Goal: Task Accomplishment & Management: Complete application form

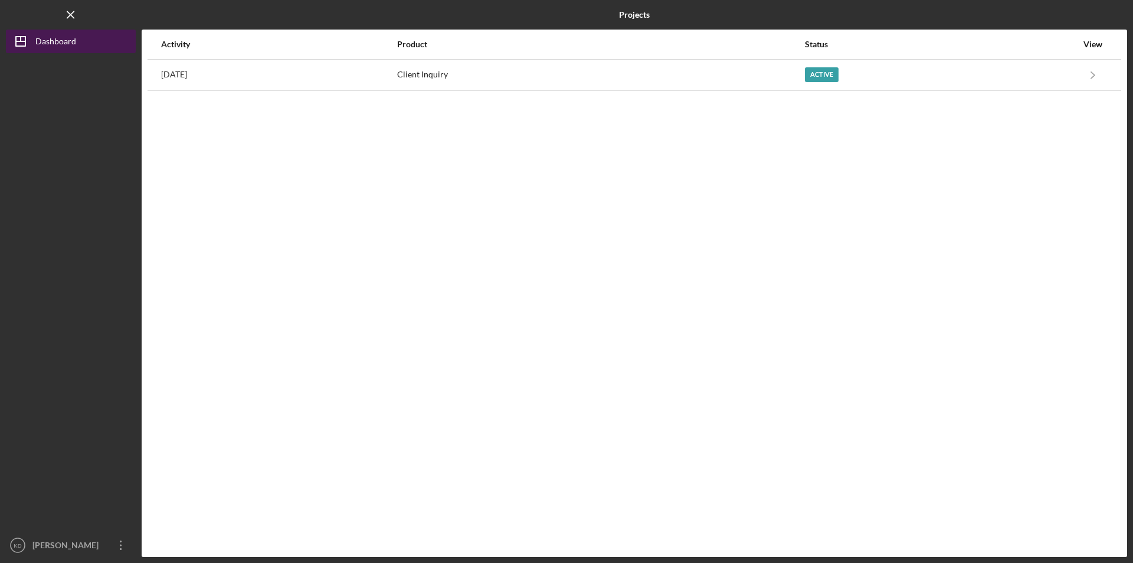
click at [64, 45] on div "Dashboard" at bounding box center [55, 43] width 41 height 27
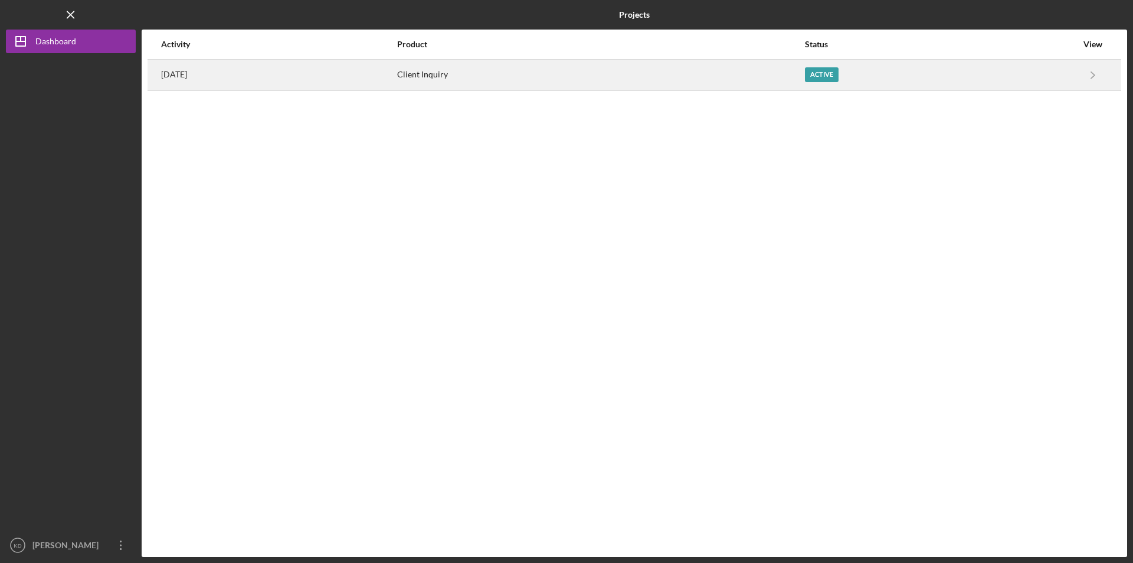
click at [224, 70] on div "[DATE]" at bounding box center [278, 75] width 235 height 30
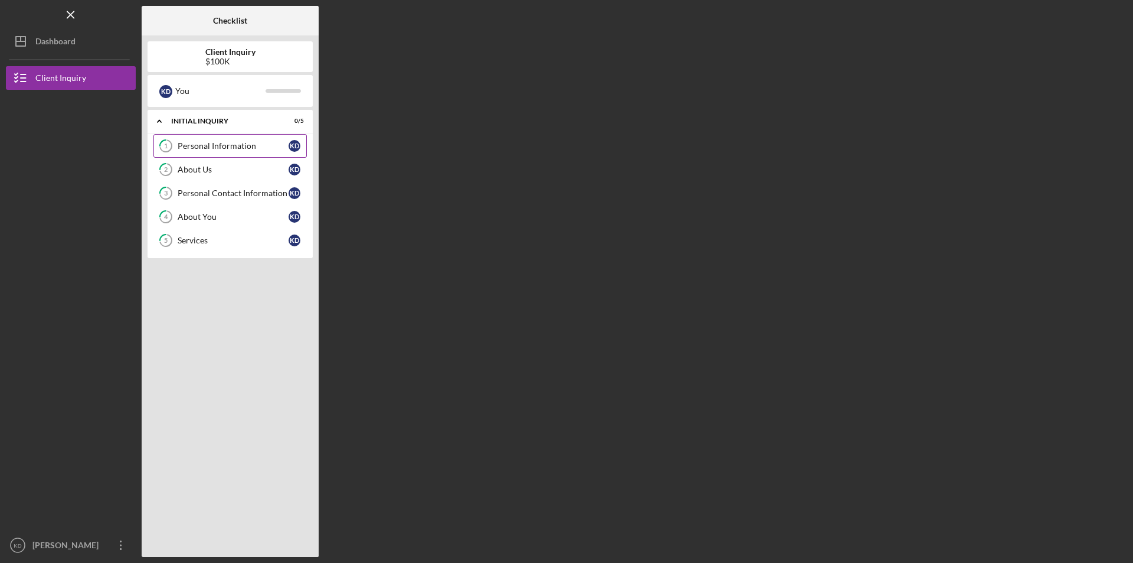
click at [192, 137] on link "1 Personal Information K D" at bounding box center [229, 146] width 153 height 24
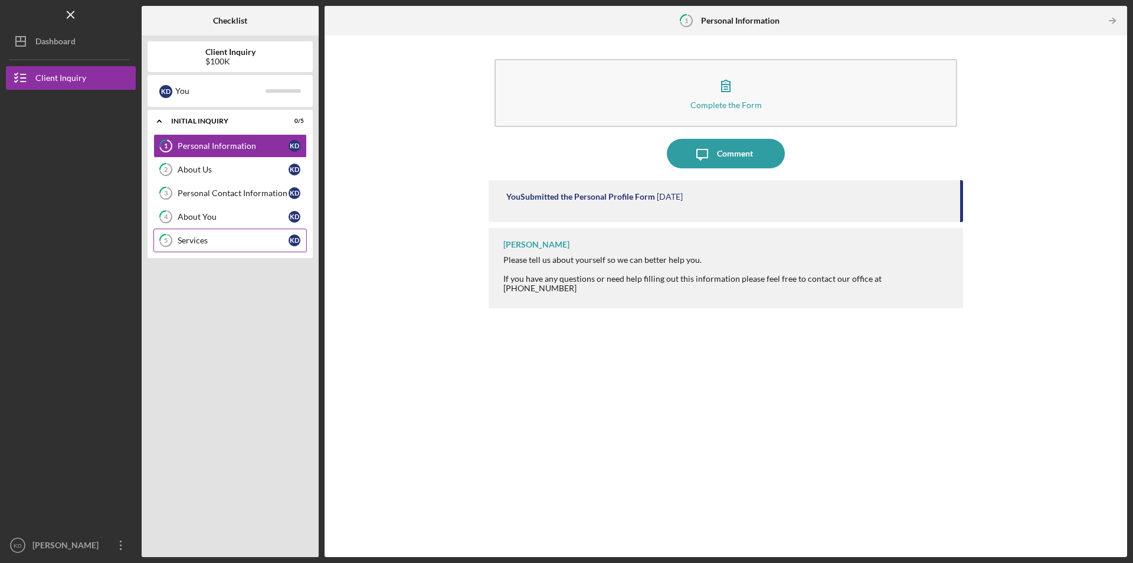
click at [181, 249] on link "5 Services K D" at bounding box center [229, 240] width 153 height 24
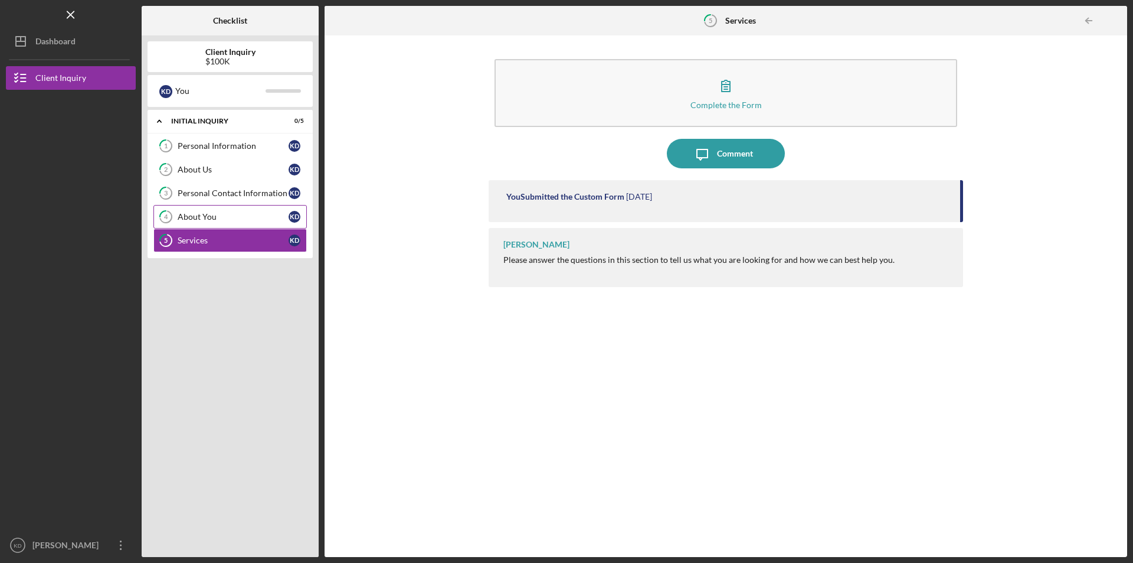
click at [189, 218] on div "About You" at bounding box center [233, 216] width 111 height 9
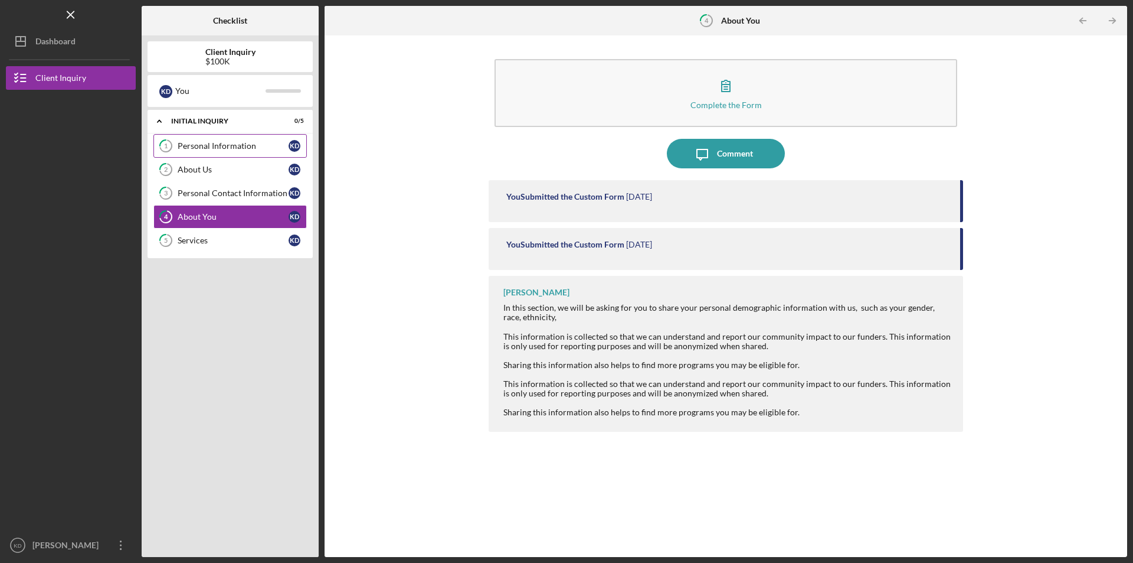
click at [199, 139] on link "1 Personal Information K D" at bounding box center [229, 146] width 153 height 24
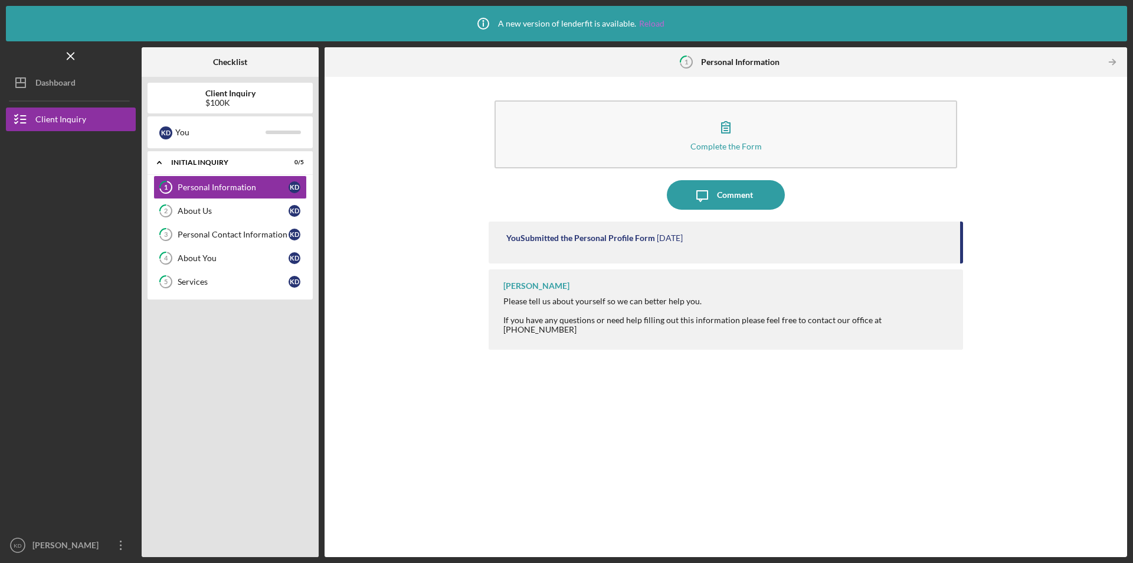
click at [652, 23] on link "Reload" at bounding box center [651, 23] width 25 height 9
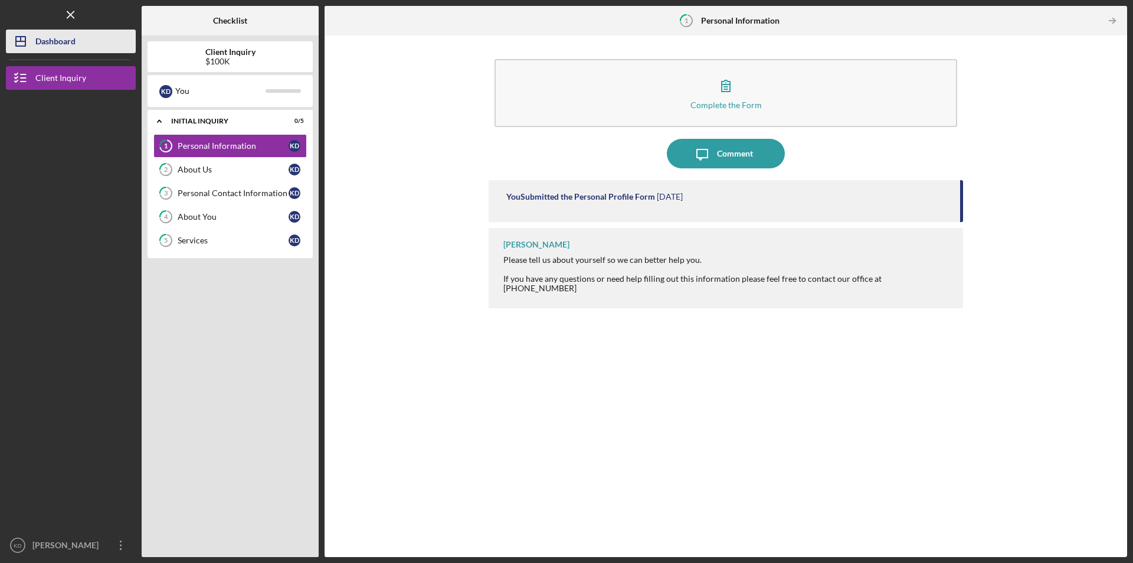
click at [41, 43] on div "Dashboard" at bounding box center [55, 43] width 40 height 27
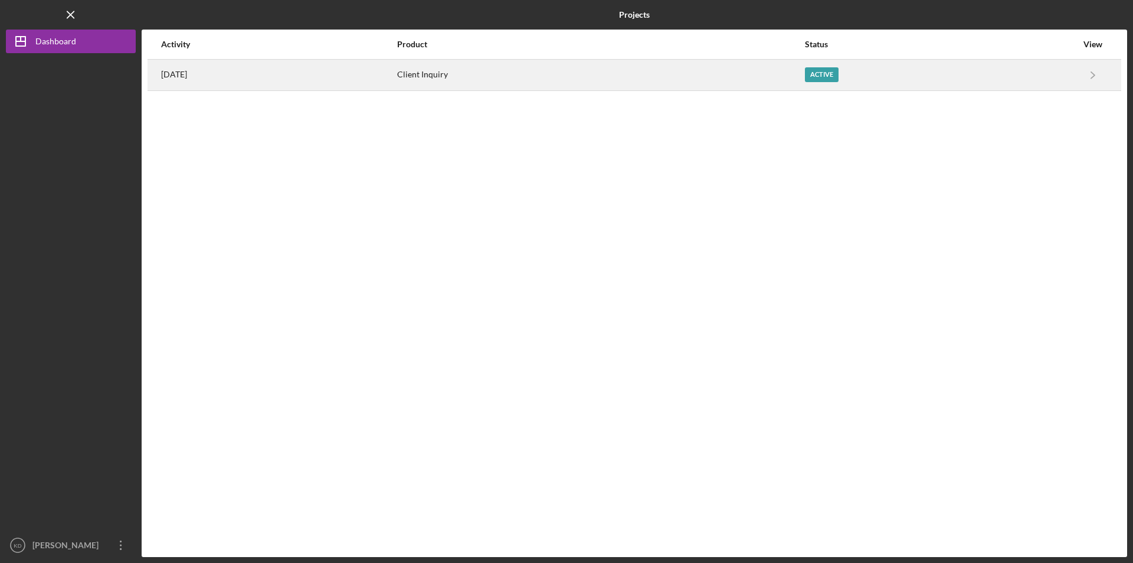
click at [396, 83] on div "[DATE]" at bounding box center [278, 75] width 235 height 30
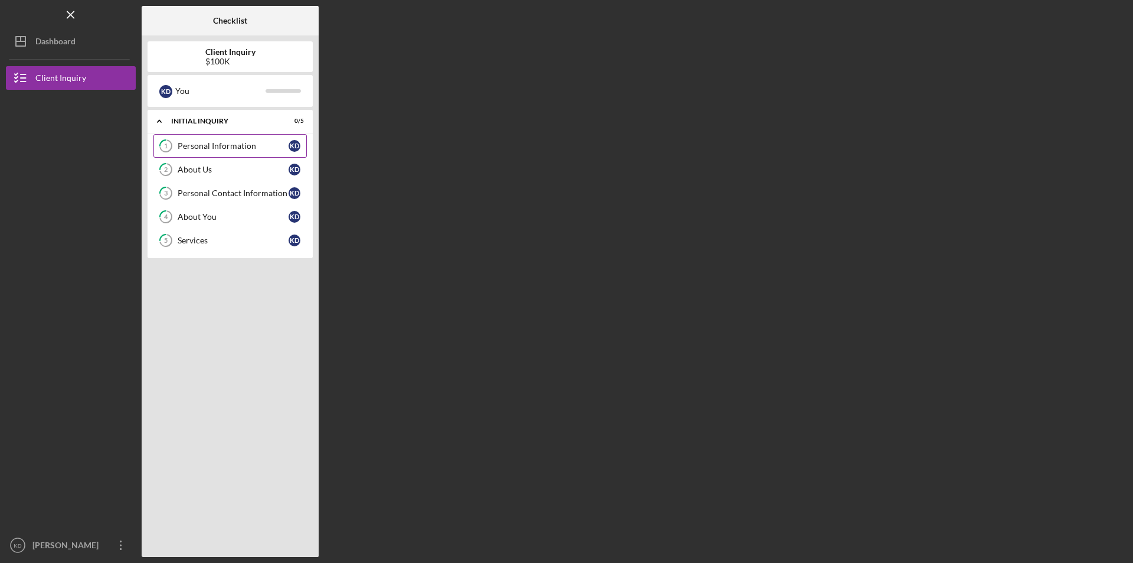
click at [209, 135] on link "1 Personal Information K D" at bounding box center [229, 146] width 153 height 24
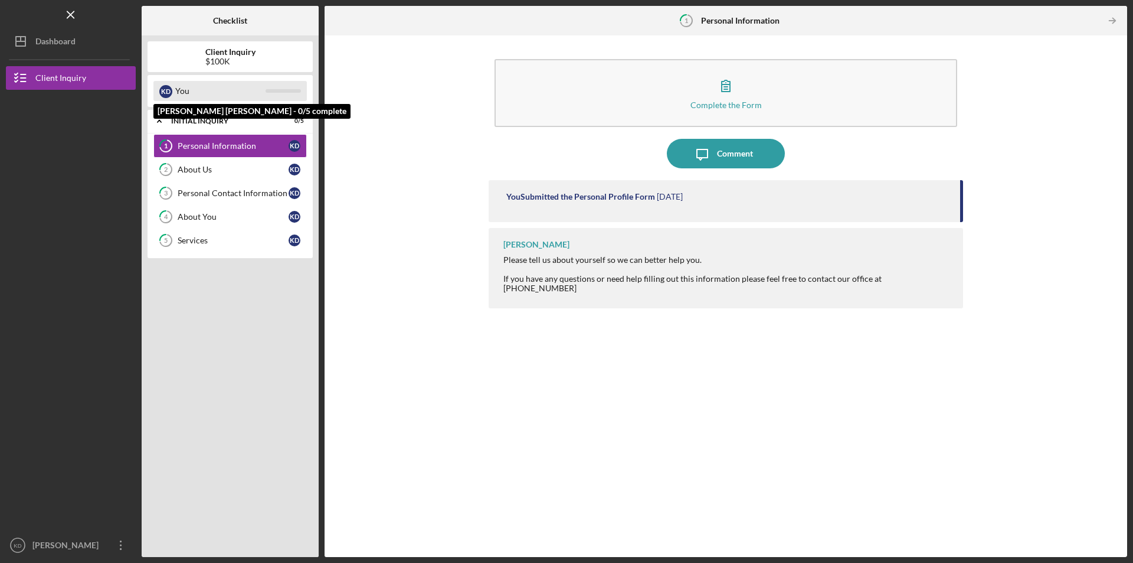
click at [208, 90] on div "You" at bounding box center [220, 91] width 90 height 20
click at [233, 56] on b "Client Inquiry" at bounding box center [230, 51] width 50 height 9
